Goal: Transaction & Acquisition: Book appointment/travel/reservation

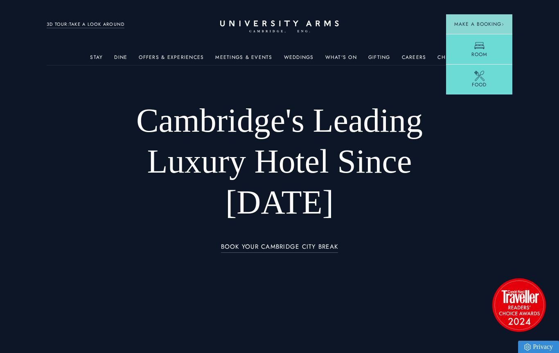
click at [120, 119] on img at bounding box center [104, 107] width 95 height 63
click at [431, 61] on ul "Stay Rooms Suites From £459/night Superior Rooms From £249/night Classic Rooms …" at bounding box center [279, 57] width 465 height 16
click at [195, 60] on link "Offers & Experiences" at bounding box center [171, 59] width 65 height 11
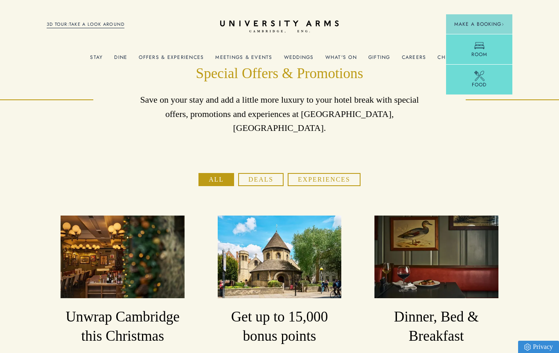
scroll to position [2, 0]
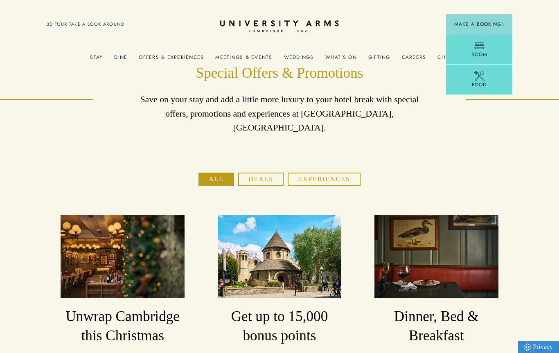
click at [503, 27] on span "Make a Booking" at bounding box center [479, 23] width 50 height 7
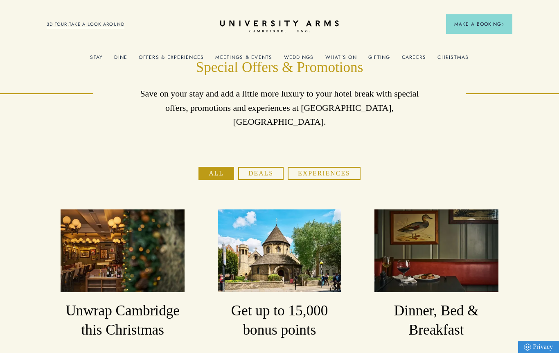
scroll to position [10, 0]
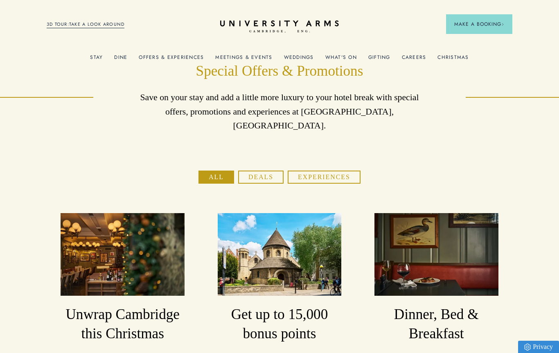
scroll to position [0, 0]
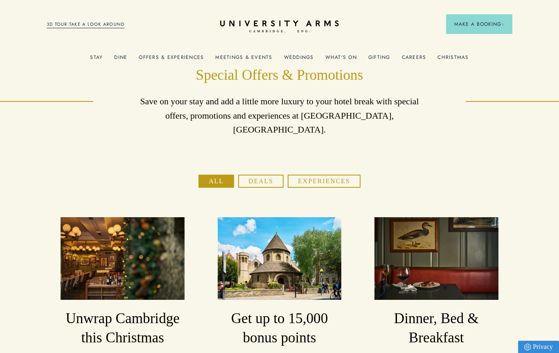
click at [105, 27] on link "3D TOUR:TAKE A LOOK AROUND" at bounding box center [86, 24] width 78 height 7
